Goal: Task Accomplishment & Management: Use online tool/utility

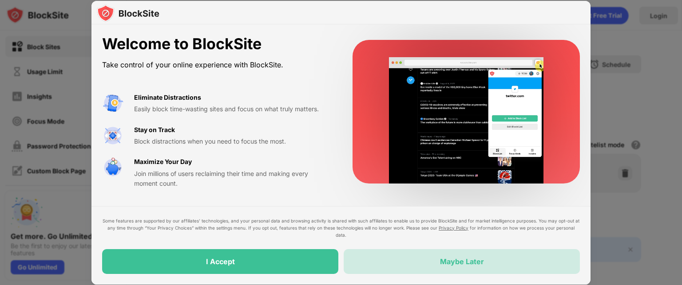
click at [389, 261] on div "Maybe Later" at bounding box center [462, 261] width 236 height 25
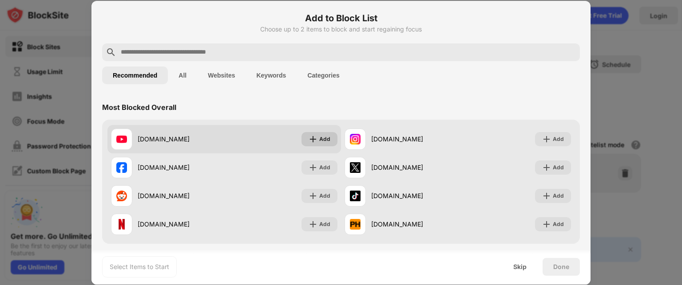
click at [314, 140] on div "Add" at bounding box center [319, 139] width 36 height 14
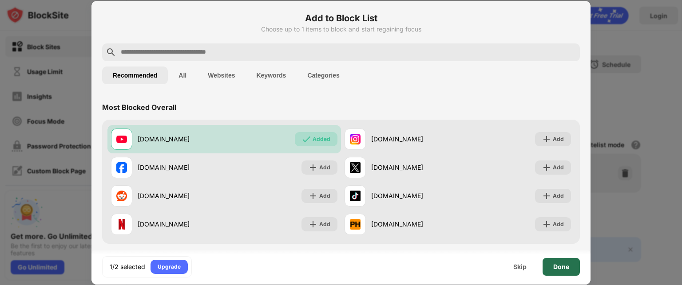
click at [572, 262] on div "Done" at bounding box center [560, 267] width 37 height 18
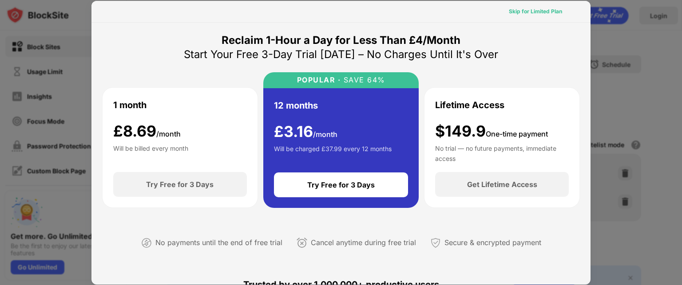
click at [521, 9] on div "Skip for Limited Plan" at bounding box center [535, 11] width 53 height 9
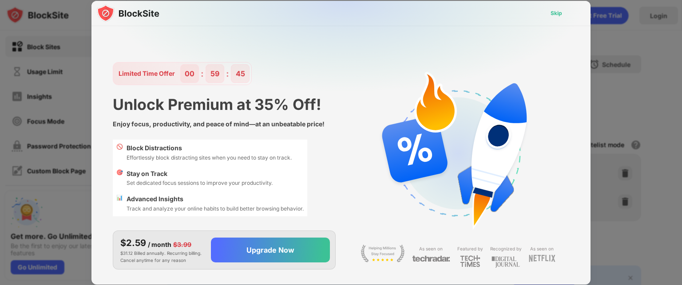
click at [557, 7] on div "Skip" at bounding box center [556, 13] width 26 height 14
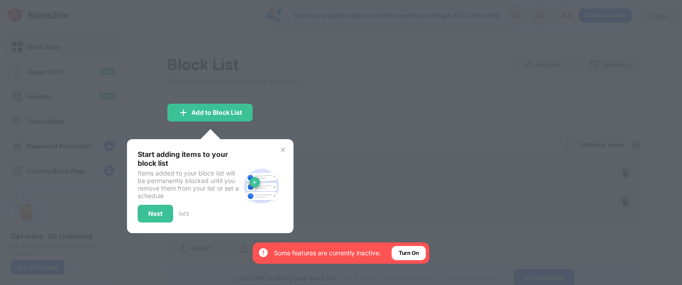
click at [359, 120] on div at bounding box center [341, 142] width 682 height 285
click at [288, 146] on div "Start adding items to your block list Items added to your block list will be pe…" at bounding box center [210, 186] width 166 height 94
click at [287, 146] on div "Start adding items to your block list Items added to your block list will be pe…" at bounding box center [210, 186] width 166 height 94
click at [280, 147] on img at bounding box center [282, 149] width 7 height 7
